Goal: Task Accomplishment & Management: Use online tool/utility

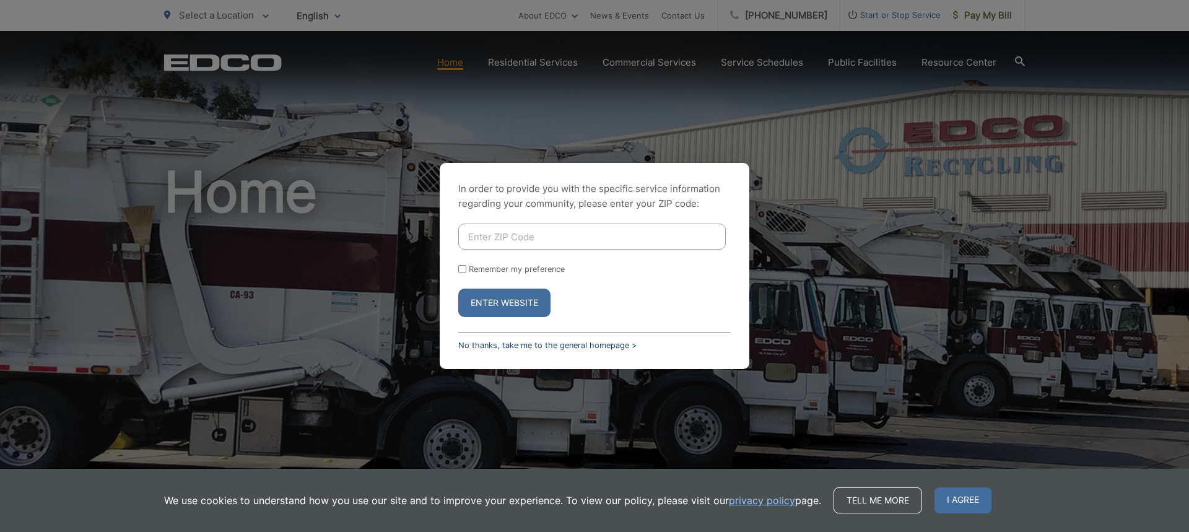
click at [489, 345] on link "No thanks, take me to the general homepage >" at bounding box center [547, 345] width 178 height 9
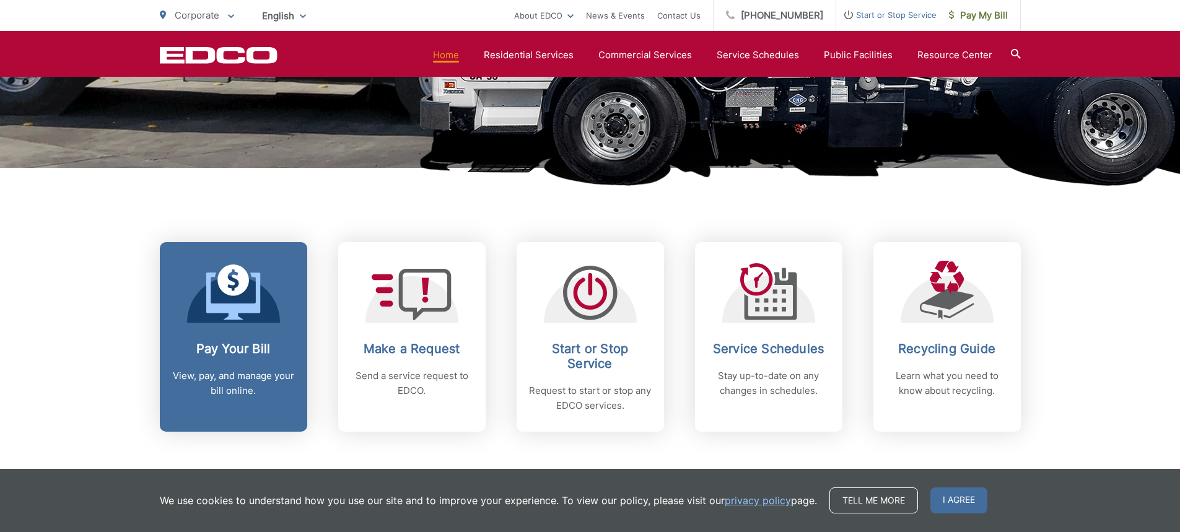
scroll to position [496, 0]
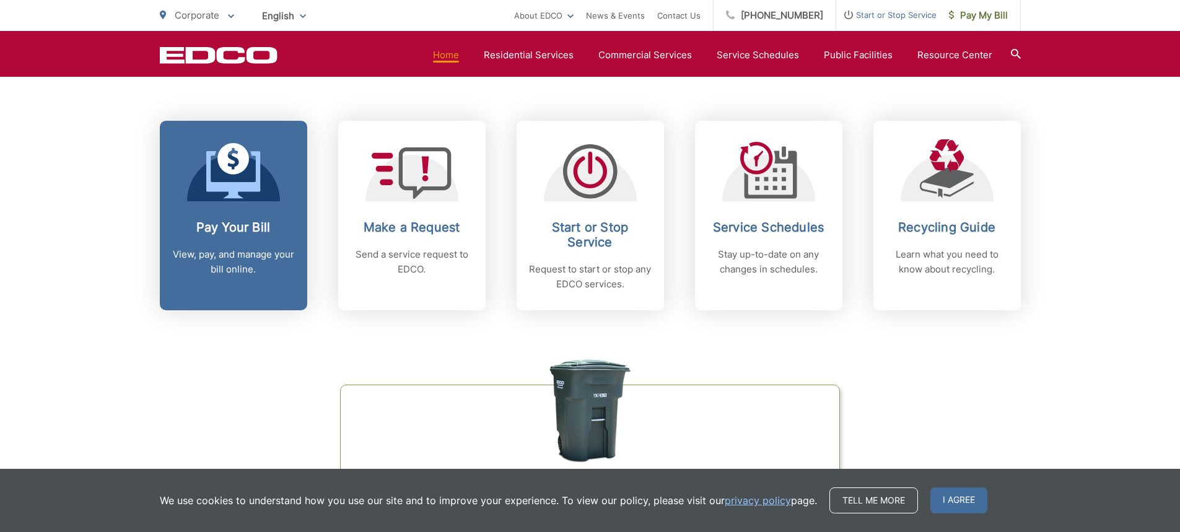
click at [238, 211] on link "Pay Your Bill View, pay, and manage your bill online." at bounding box center [233, 216] width 147 height 190
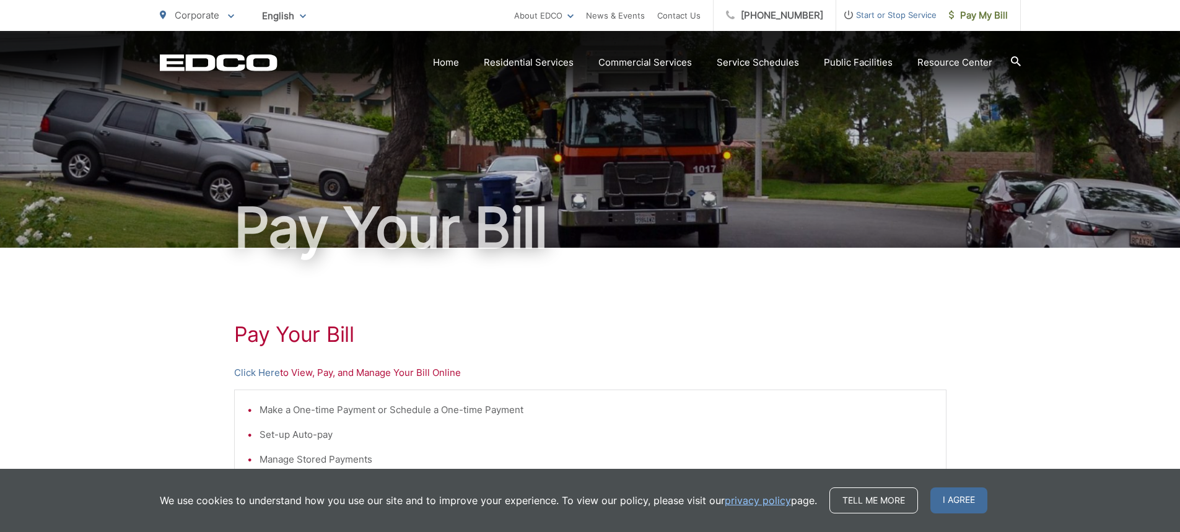
scroll to position [248, 0]
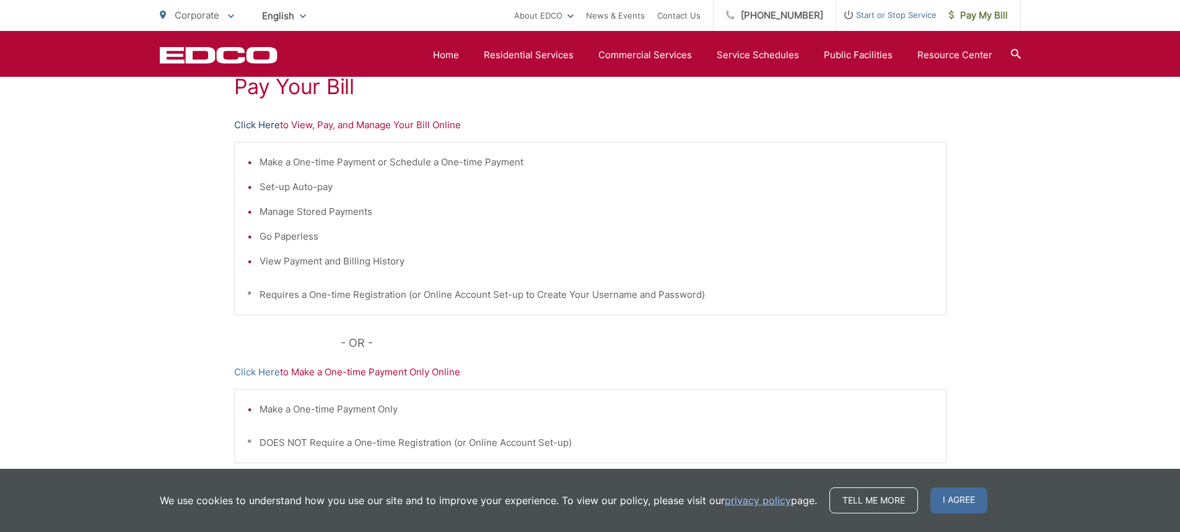
click at [265, 129] on link "Click Here" at bounding box center [257, 125] width 46 height 15
